Goal: Find contact information: Find contact information

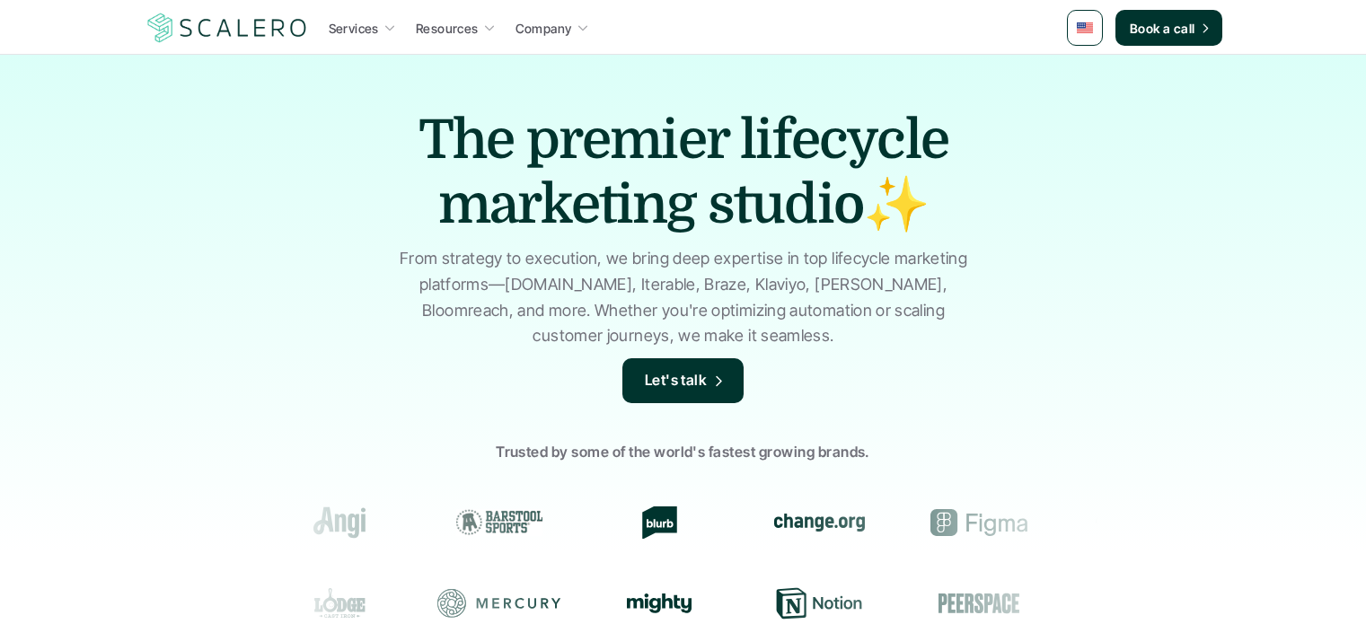
click at [571, 28] on link "Company" at bounding box center [552, 28] width 84 height 32
click at [580, 29] on icon at bounding box center [583, 28] width 9 height 5
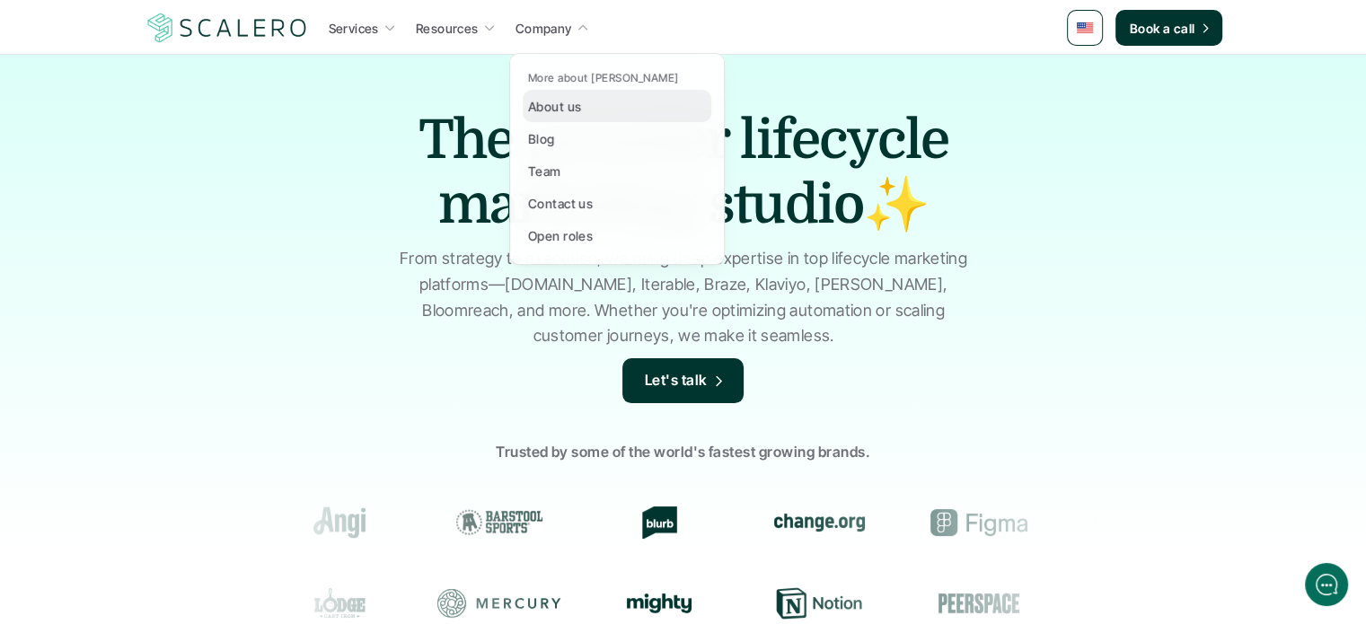
click at [557, 109] on p "About us" at bounding box center [554, 106] width 53 height 19
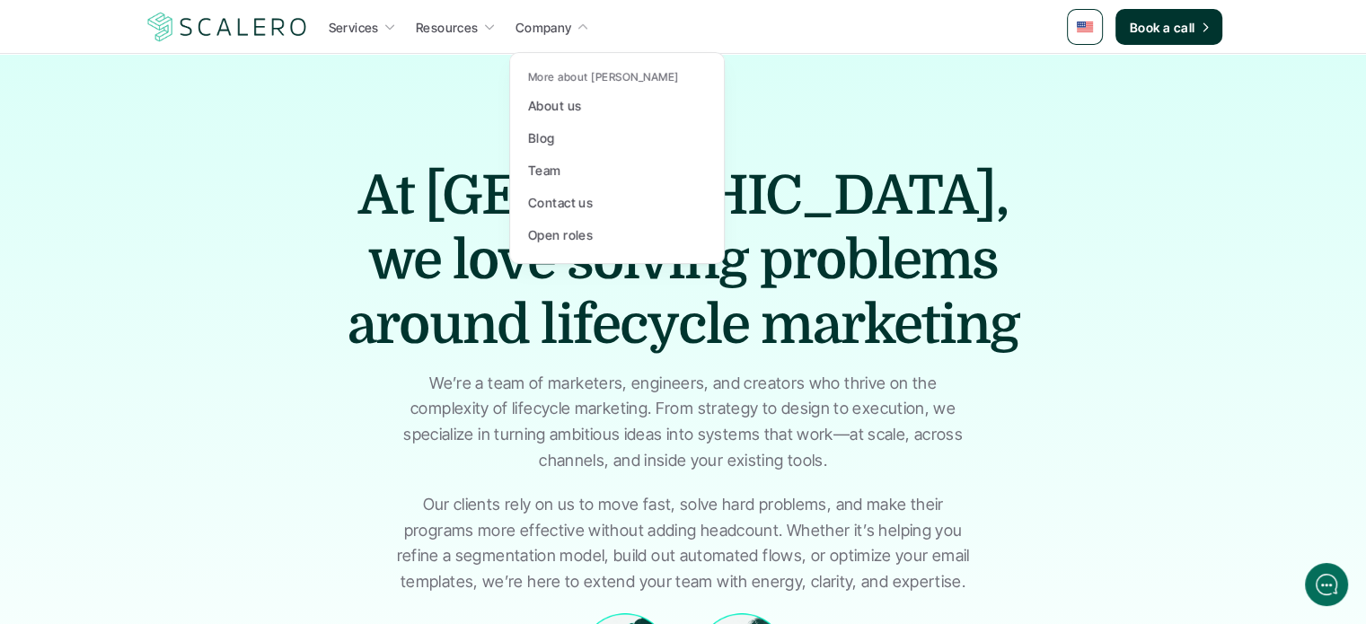
click at [582, 24] on icon at bounding box center [582, 27] width 13 height 13
click at [553, 157] on link "Team" at bounding box center [617, 170] width 189 height 32
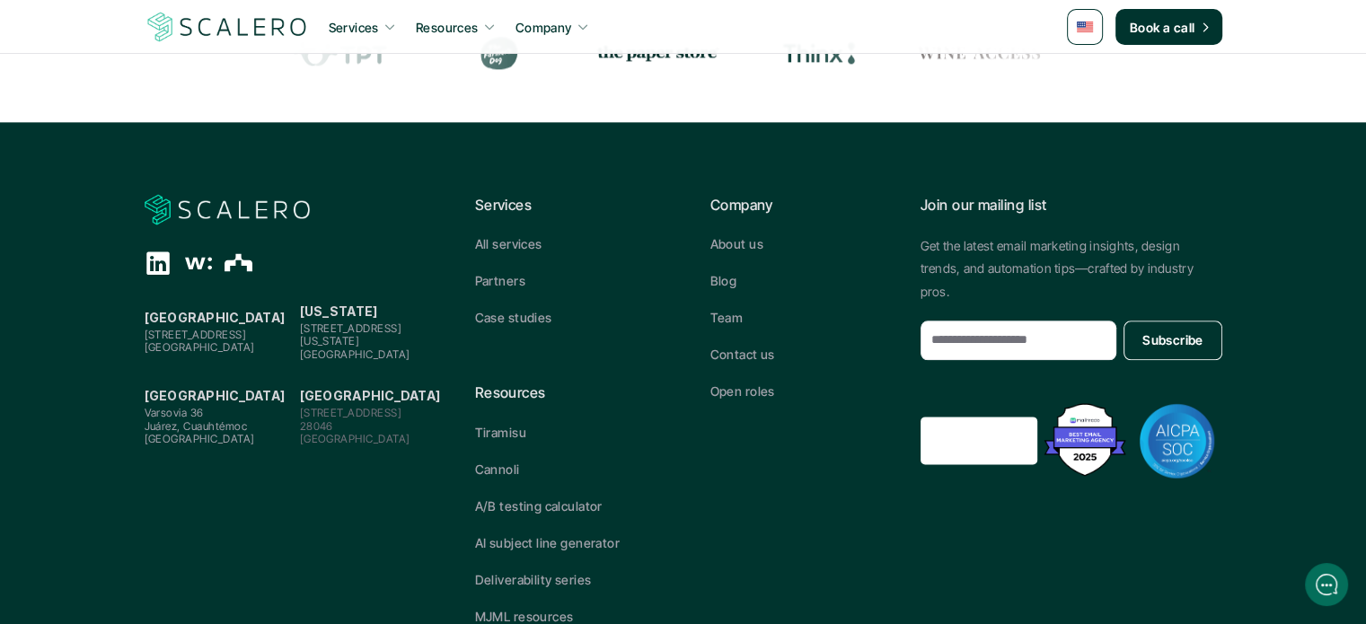
scroll to position [2228, 0]
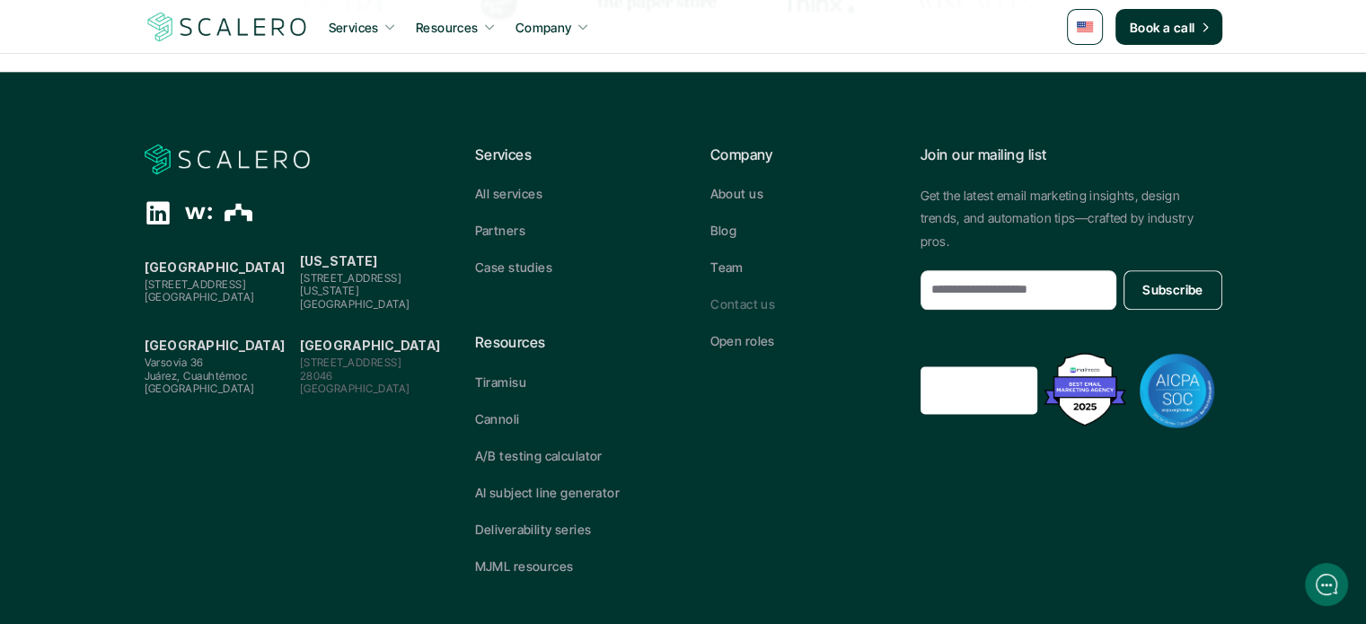
click at [733, 302] on p "Contact us" at bounding box center [743, 304] width 65 height 19
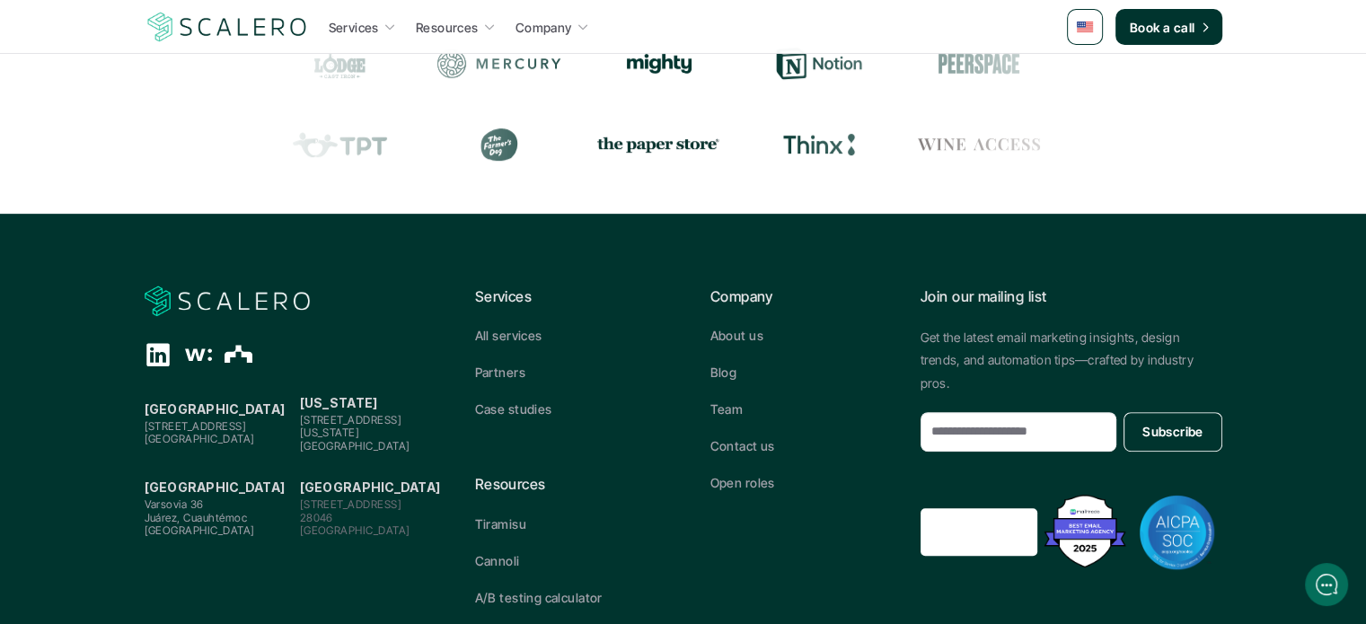
scroll to position [791, 0]
